Goal: Task Accomplishment & Management: Manage account settings

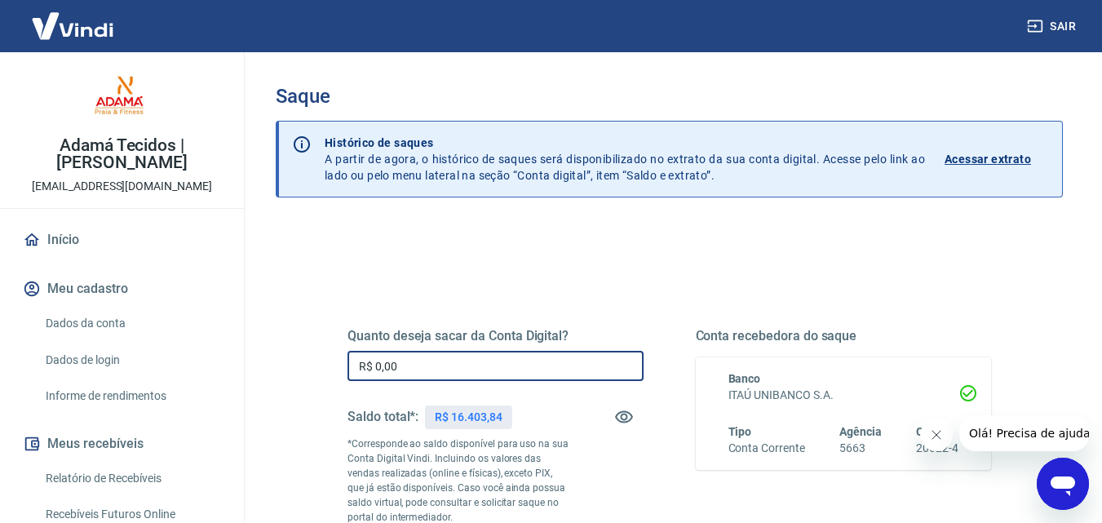
click at [478, 361] on input "R$ 0,00" at bounding box center [495, 366] width 296 height 30
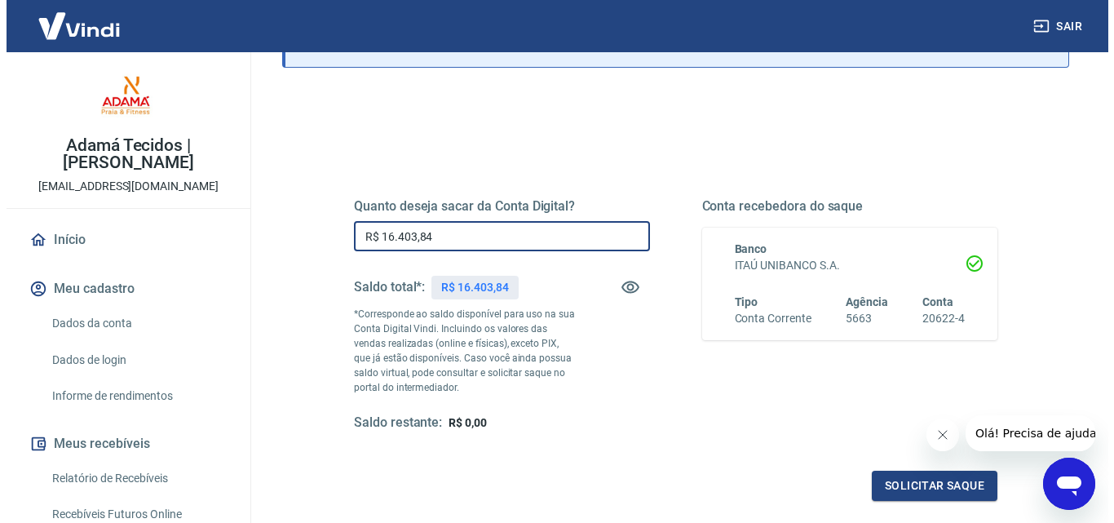
scroll to position [299, 0]
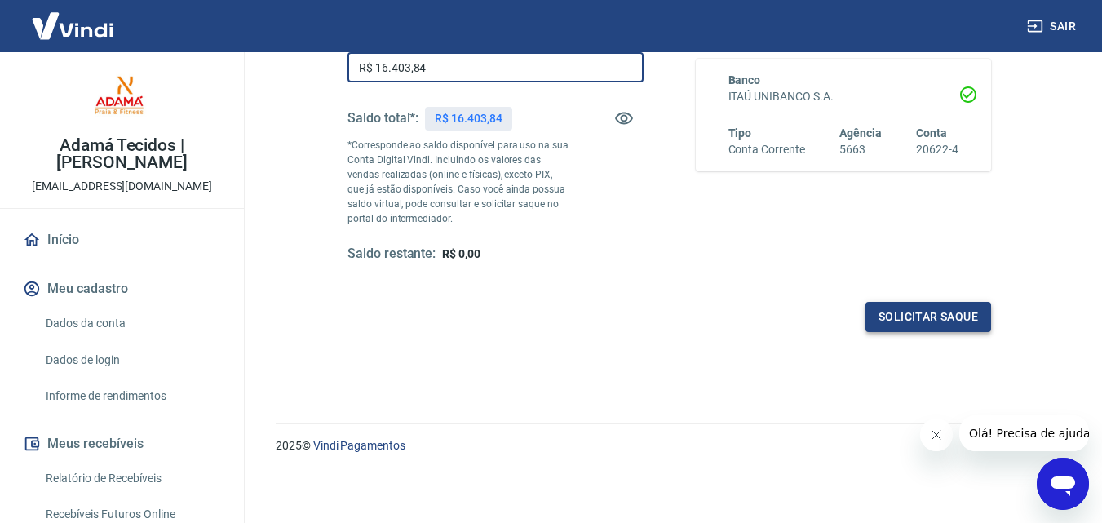
type input "R$ 16.403,84"
click at [928, 321] on button "Solicitar saque" at bounding box center [928, 317] width 126 height 30
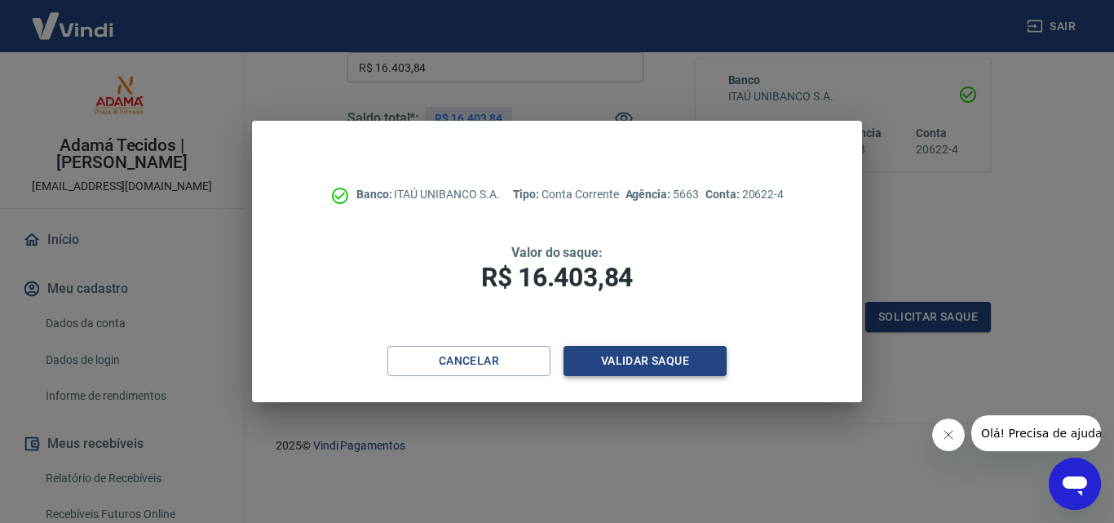
click at [644, 359] on button "Validar saque" at bounding box center [645, 361] width 163 height 30
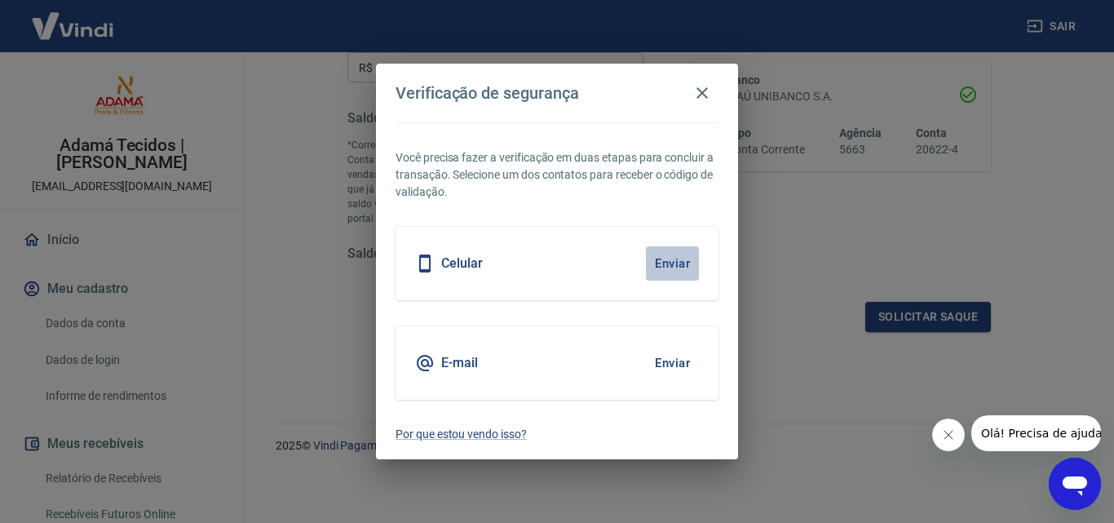
click at [669, 259] on button "Enviar" at bounding box center [672, 263] width 53 height 34
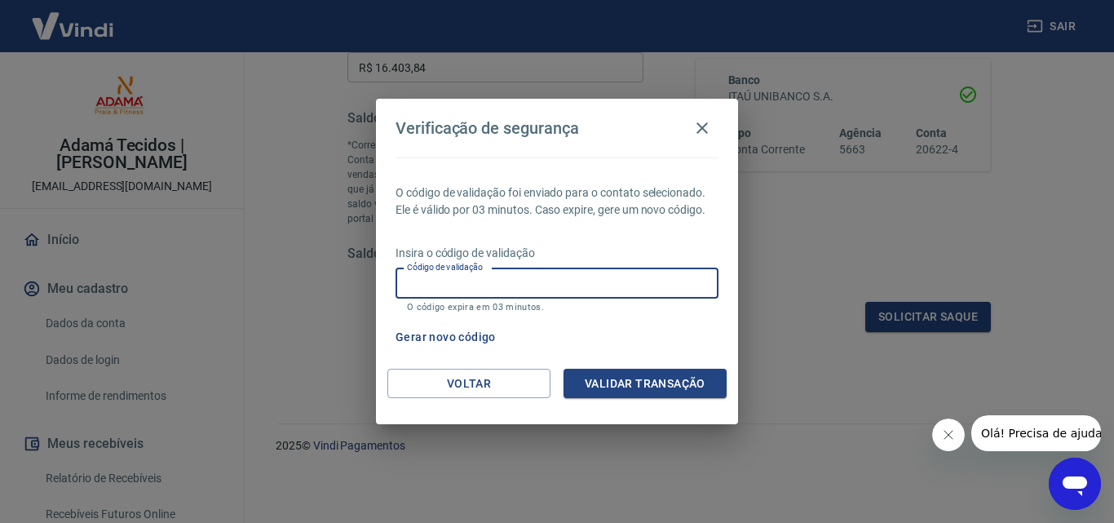
click at [436, 279] on input "Código de validação" at bounding box center [557, 283] width 323 height 30
type input "880003"
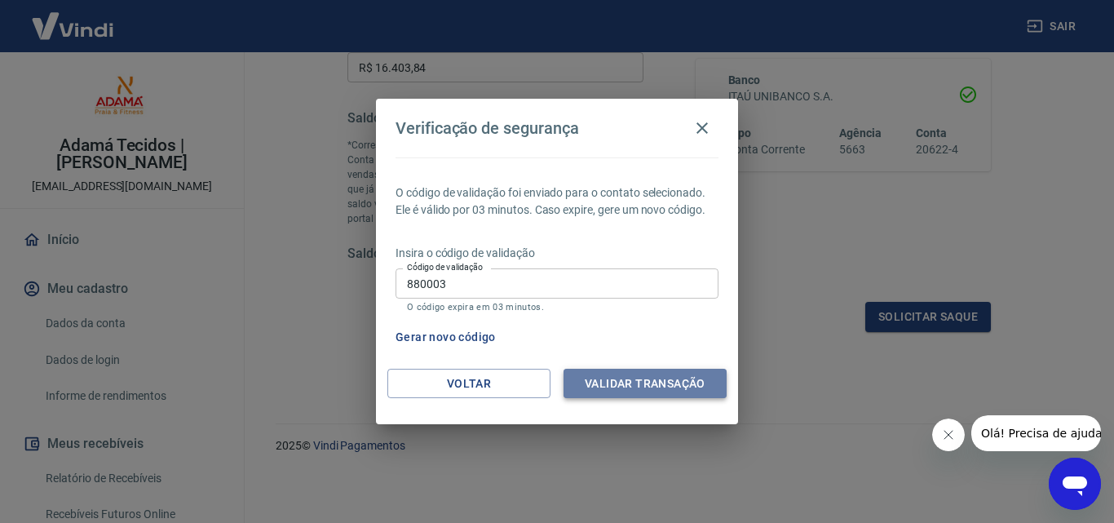
click at [606, 379] on button "Validar transação" at bounding box center [645, 384] width 163 height 30
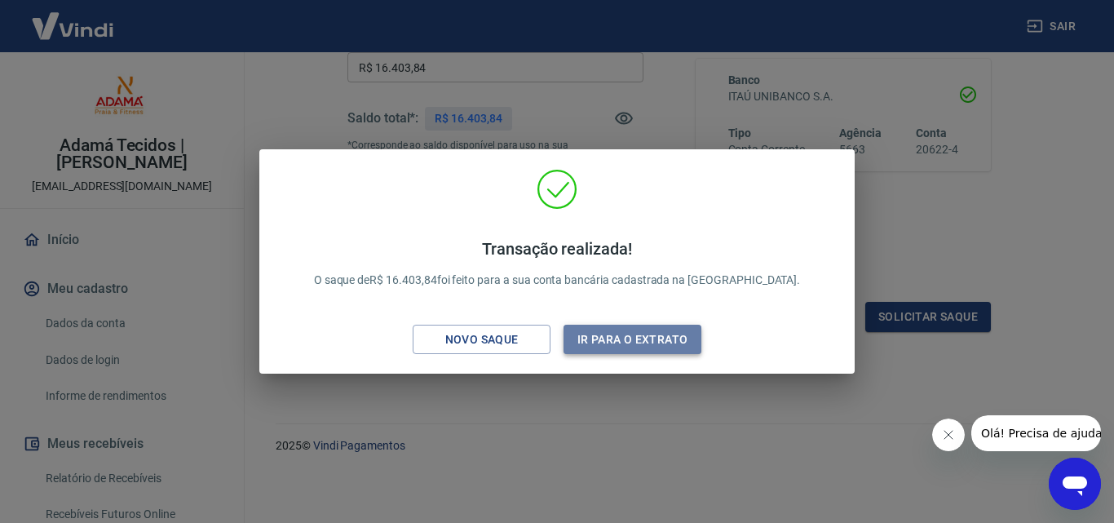
click at [630, 335] on button "Ir para o extrato" at bounding box center [633, 340] width 138 height 30
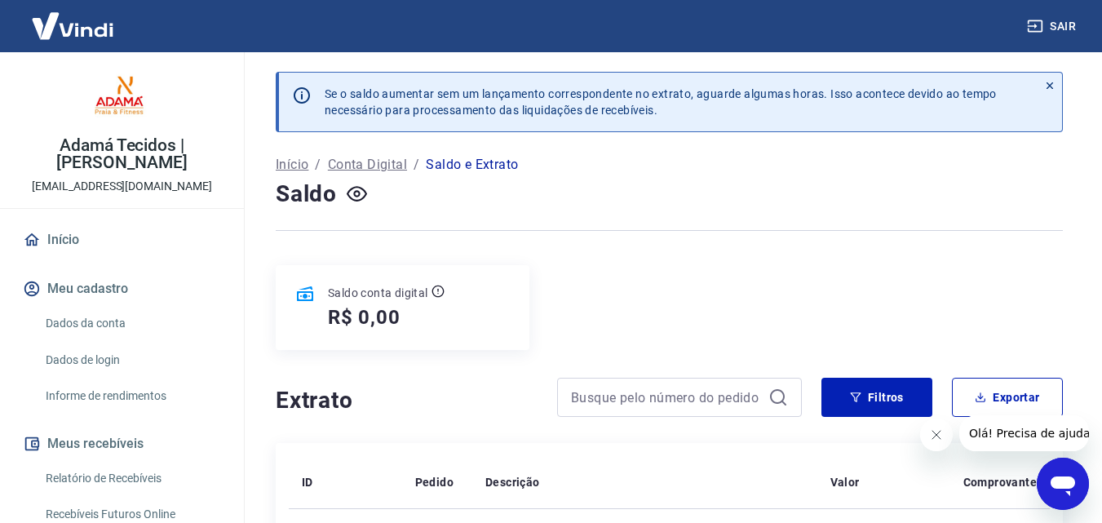
click at [1073, 23] on button "Sair" at bounding box center [1053, 26] width 59 height 30
